Goal: Information Seeking & Learning: Learn about a topic

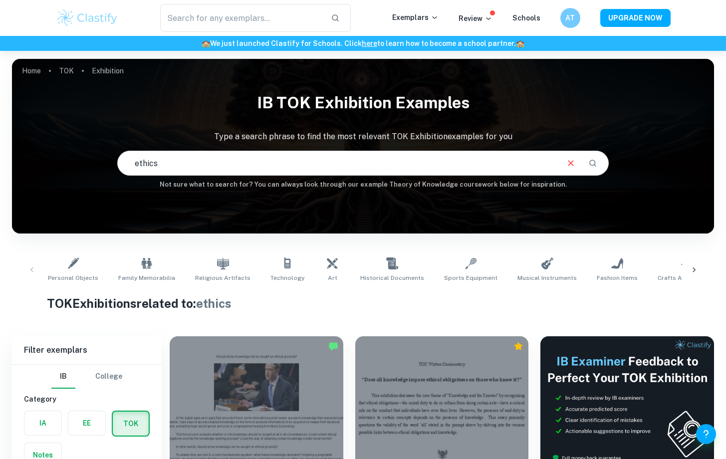
scroll to position [51, 0]
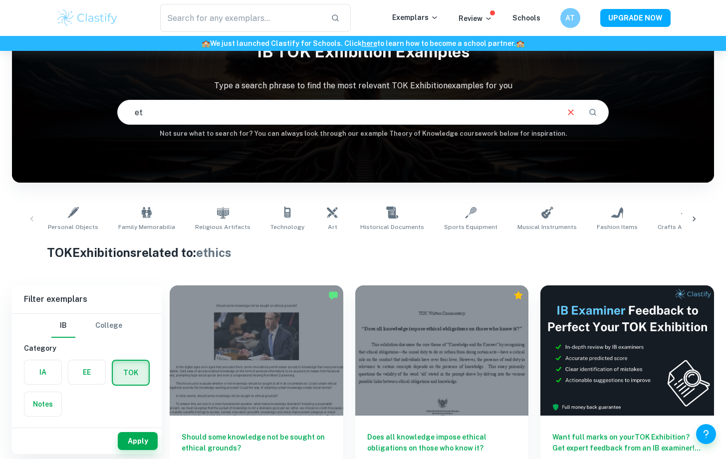
type input "e"
type input "15.What constraints are there on the pursuit of knowledge?"
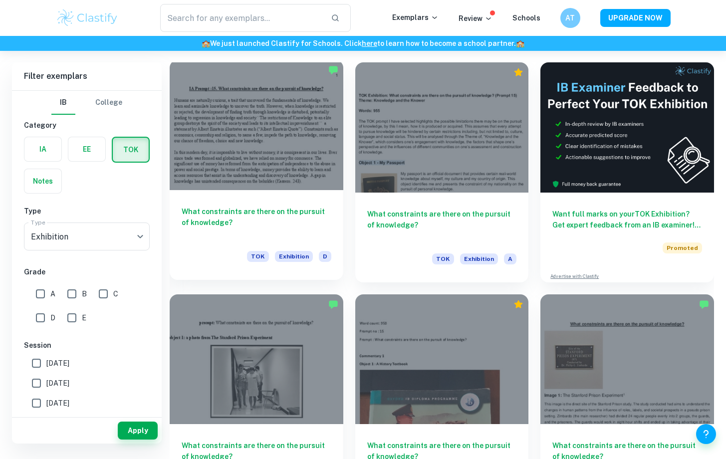
scroll to position [275, 0]
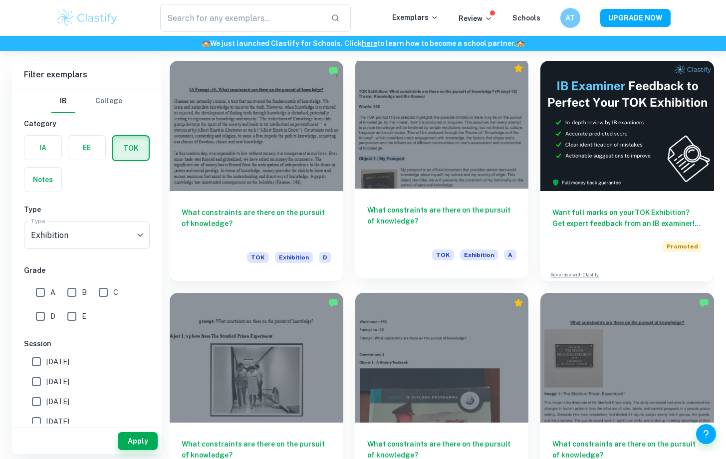
click at [405, 190] on div "What constraints are there on the pursuit of knowledge? TOK Exhibition A" at bounding box center [442, 234] width 174 height 90
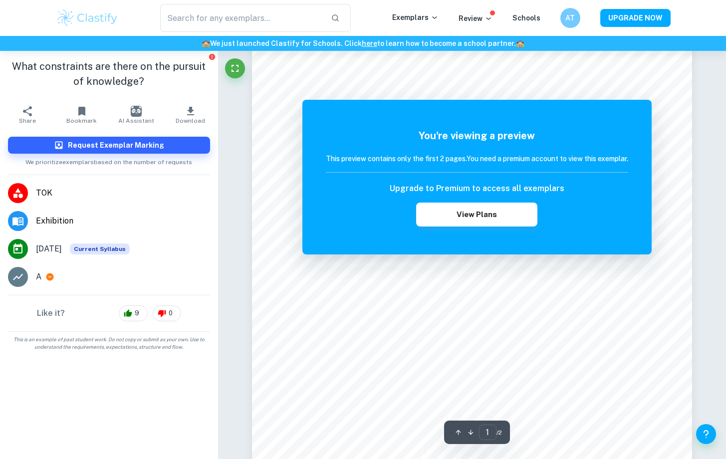
scroll to position [138, 0]
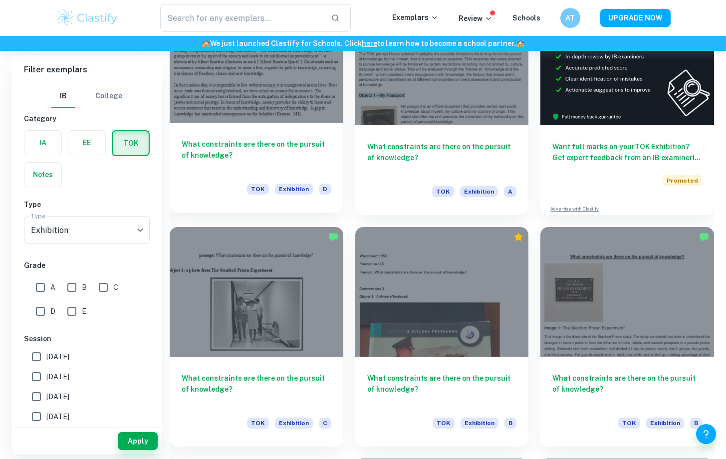
scroll to position [225, 0]
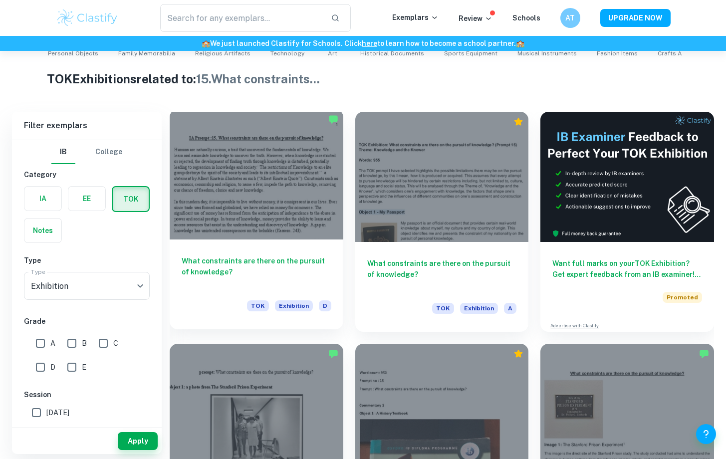
click at [305, 214] on div at bounding box center [257, 174] width 174 height 130
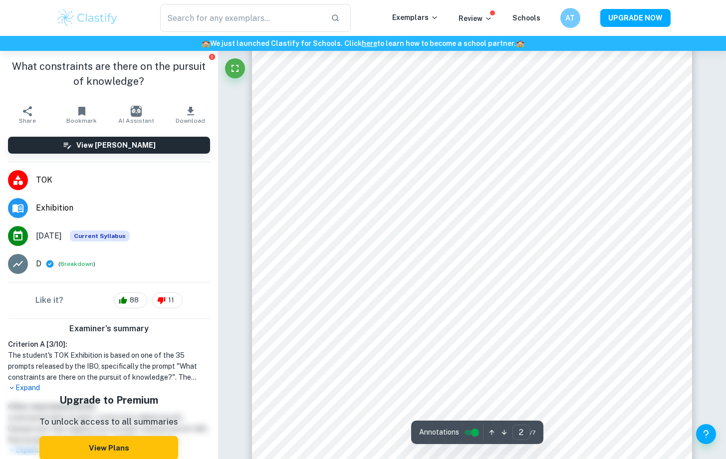
scroll to position [871, 0]
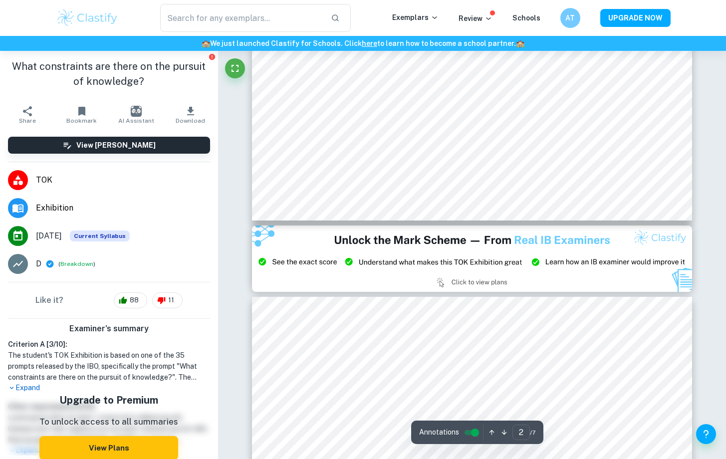
type input "3"
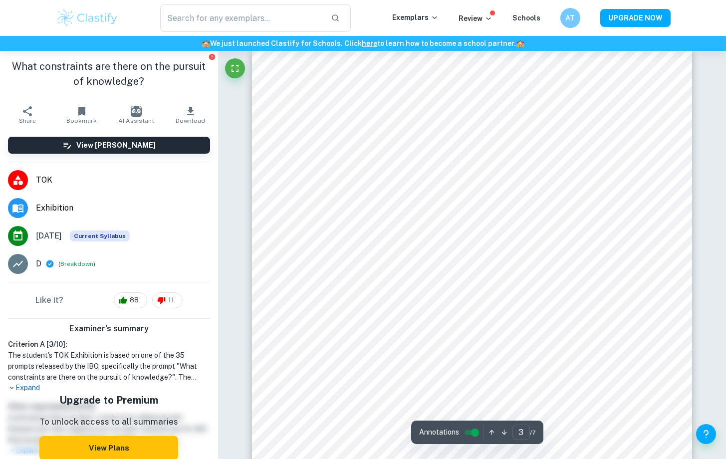
scroll to position [1409, 0]
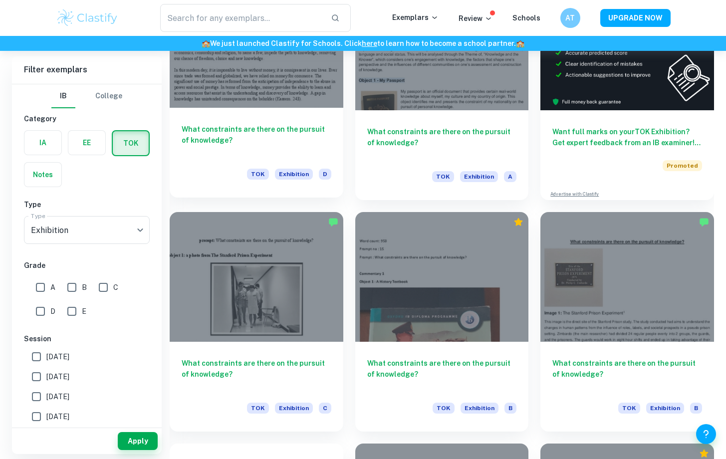
scroll to position [377, 0]
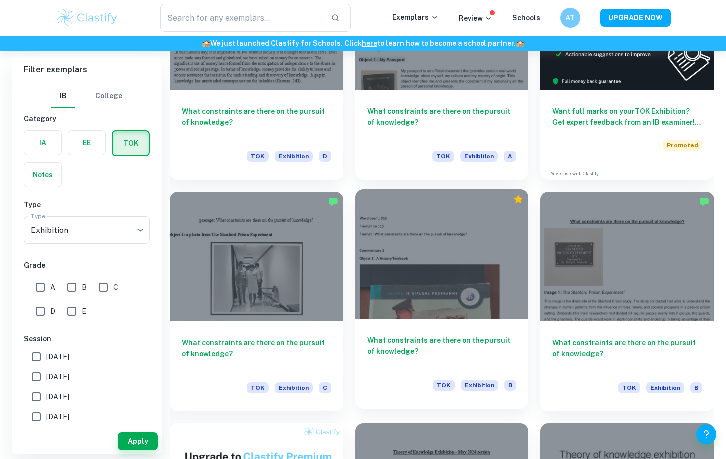
click at [396, 317] on div at bounding box center [442, 254] width 174 height 130
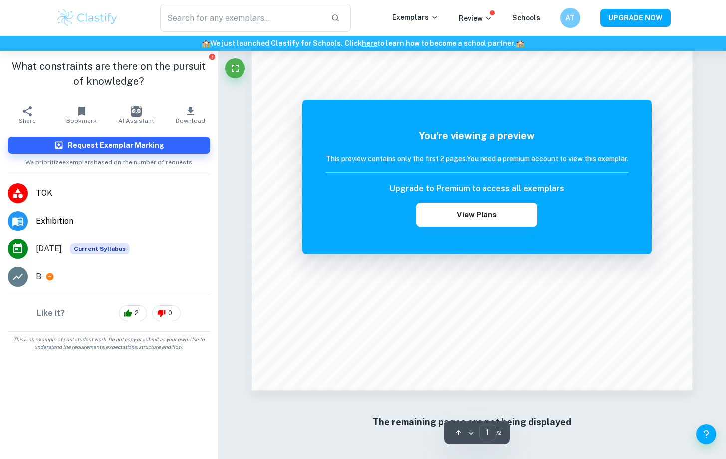
scroll to position [913, 0]
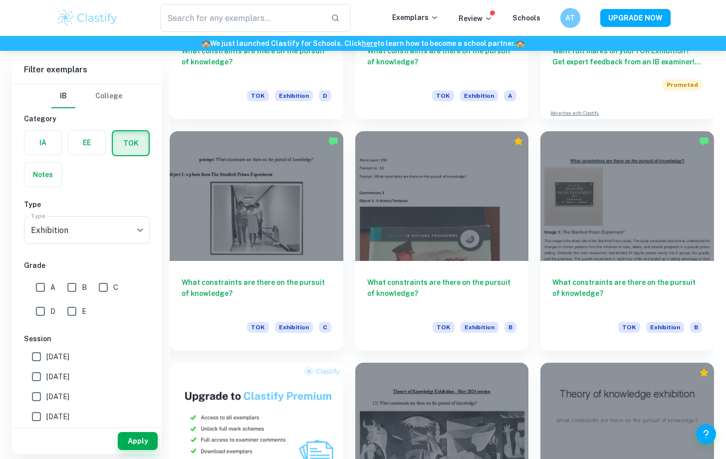
scroll to position [441, 0]
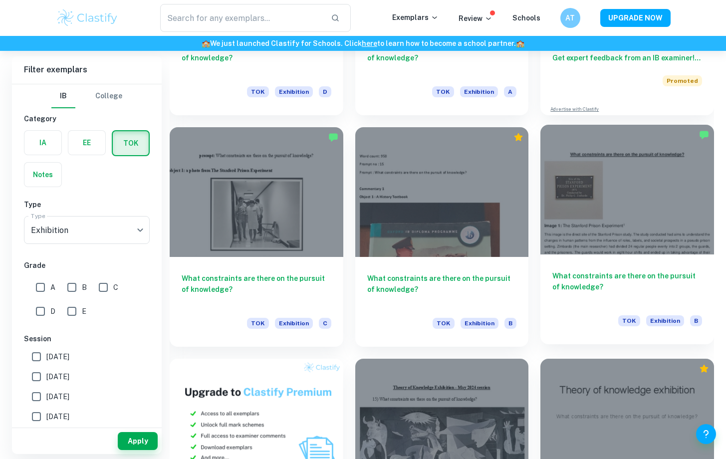
click at [598, 254] on div at bounding box center [627, 190] width 174 height 130
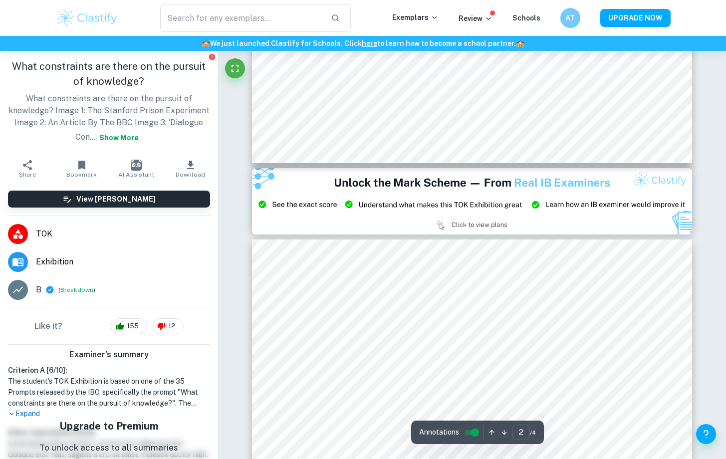
type input "3"
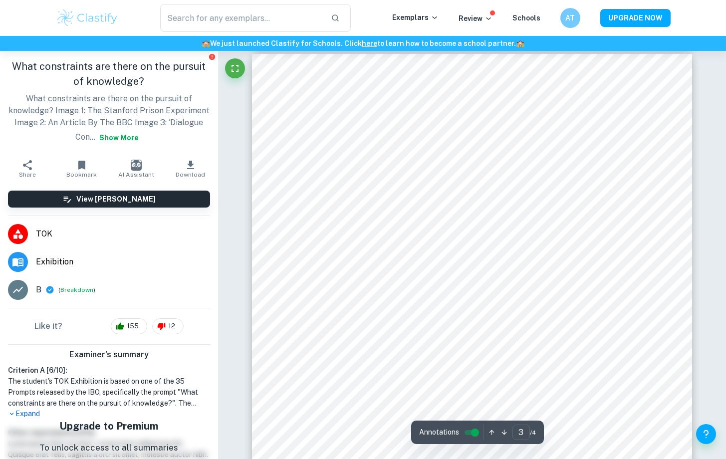
scroll to position [1297, 0]
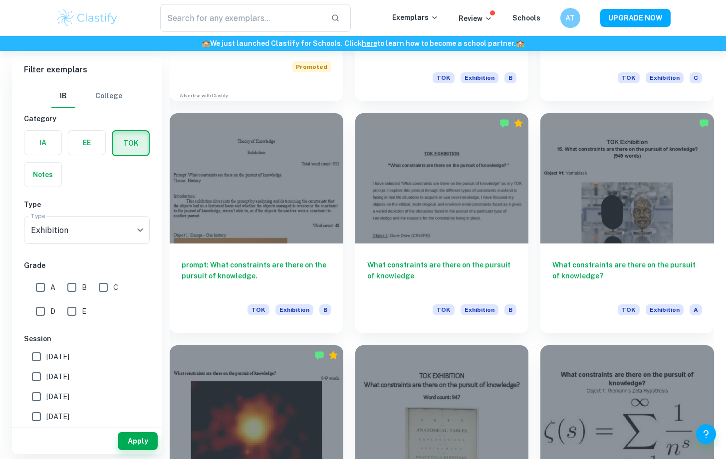
scroll to position [924, 0]
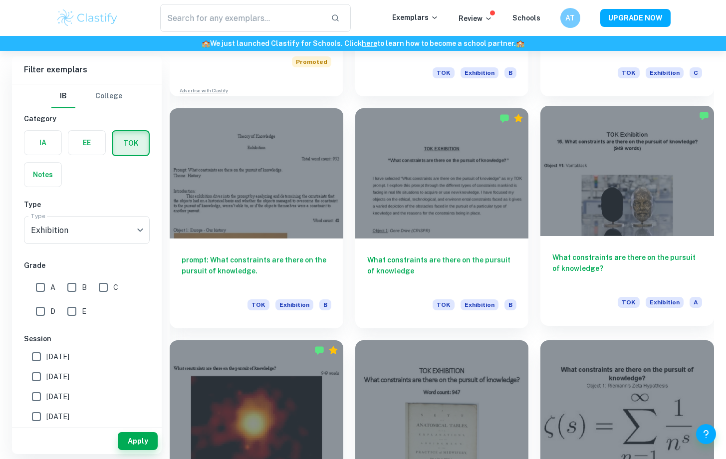
click at [587, 266] on h6 "What constraints are there on the pursuit of knowledge?" at bounding box center [627, 268] width 150 height 33
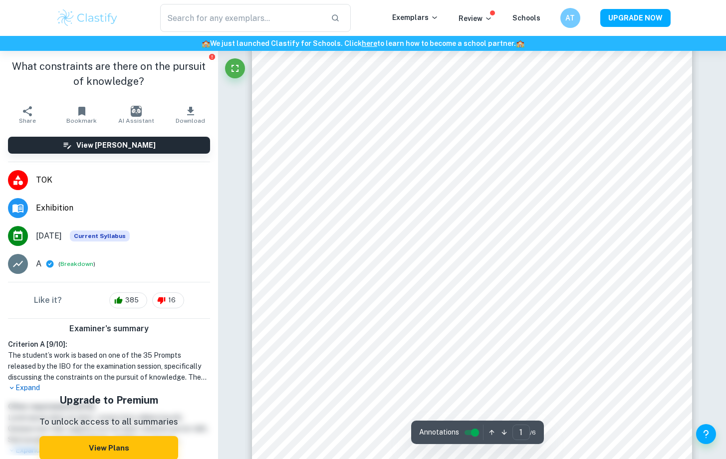
scroll to position [102, 0]
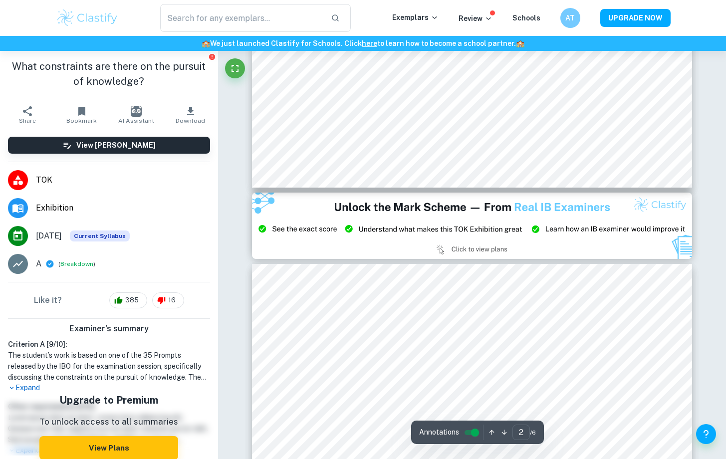
type input "3"
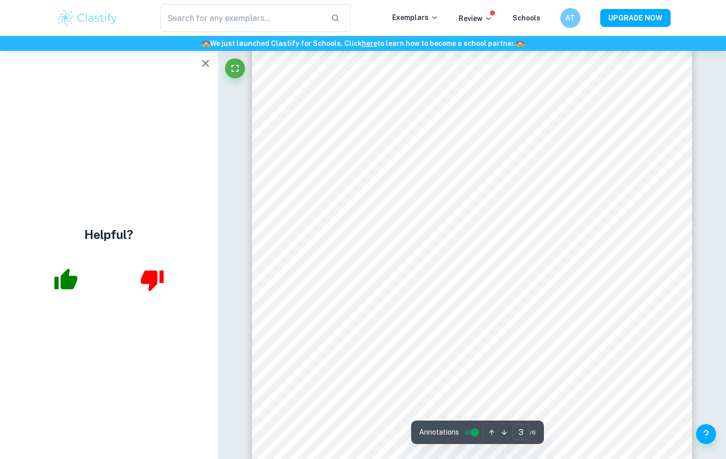
scroll to position [1308, 0]
